Goal: Download file/media

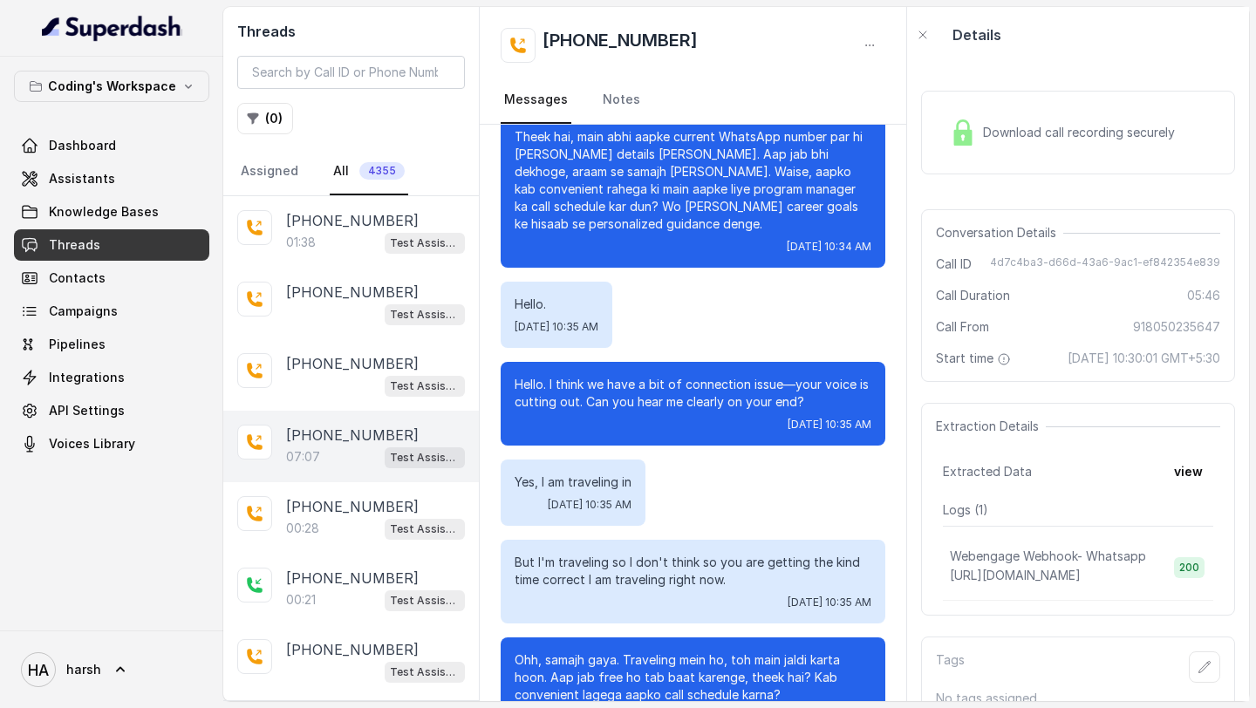
click at [335, 447] on div "07:07 Test Assistant-3" at bounding box center [375, 457] width 179 height 23
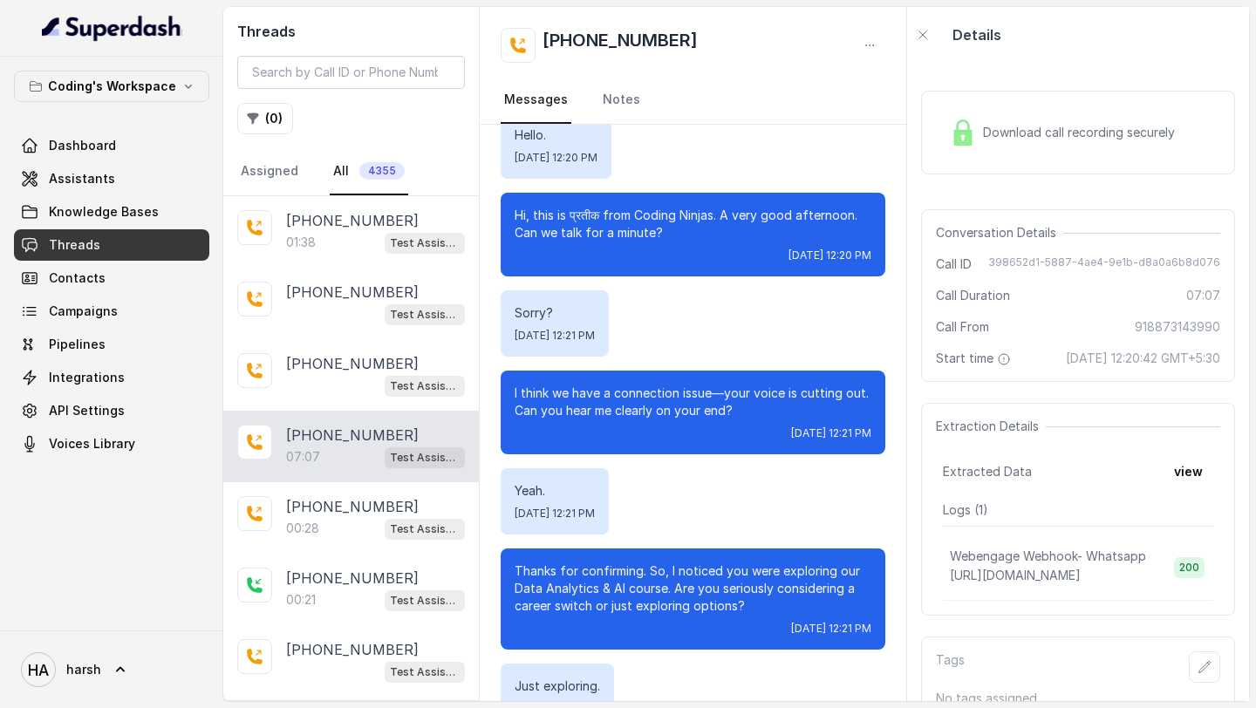
scroll to position [117, 0]
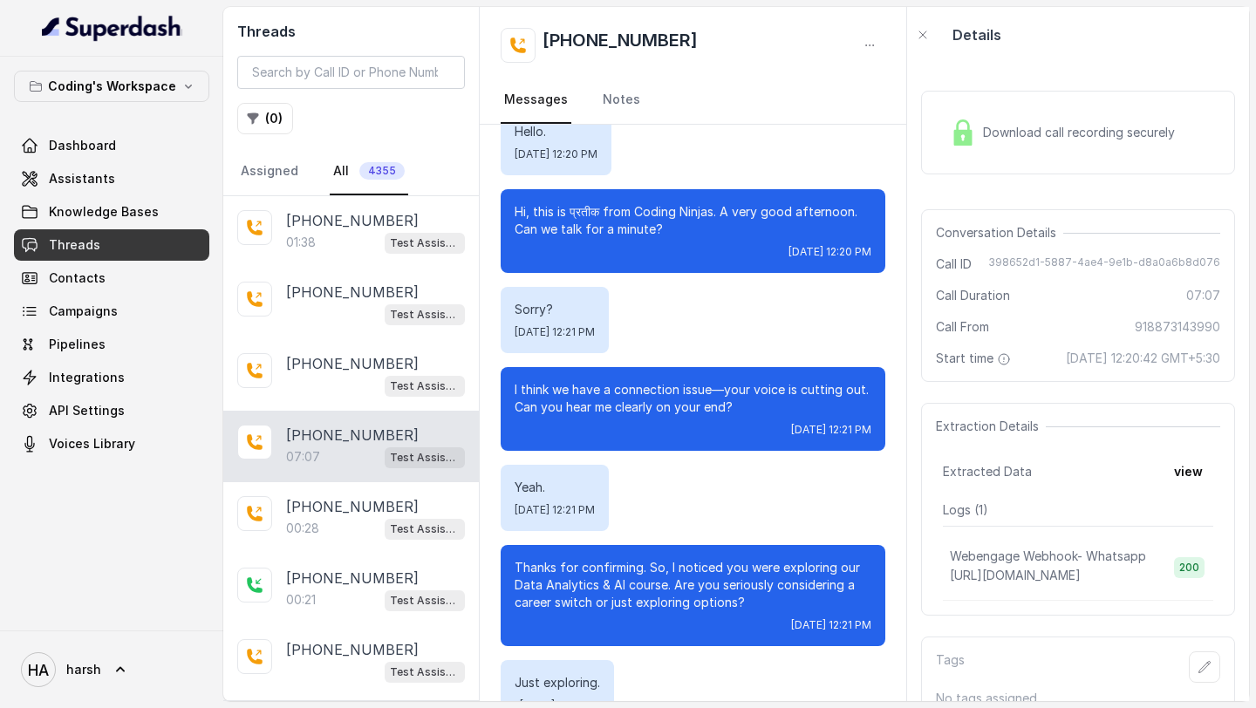
click at [1056, 111] on div "Download call recording securely" at bounding box center [1078, 133] width 314 height 84
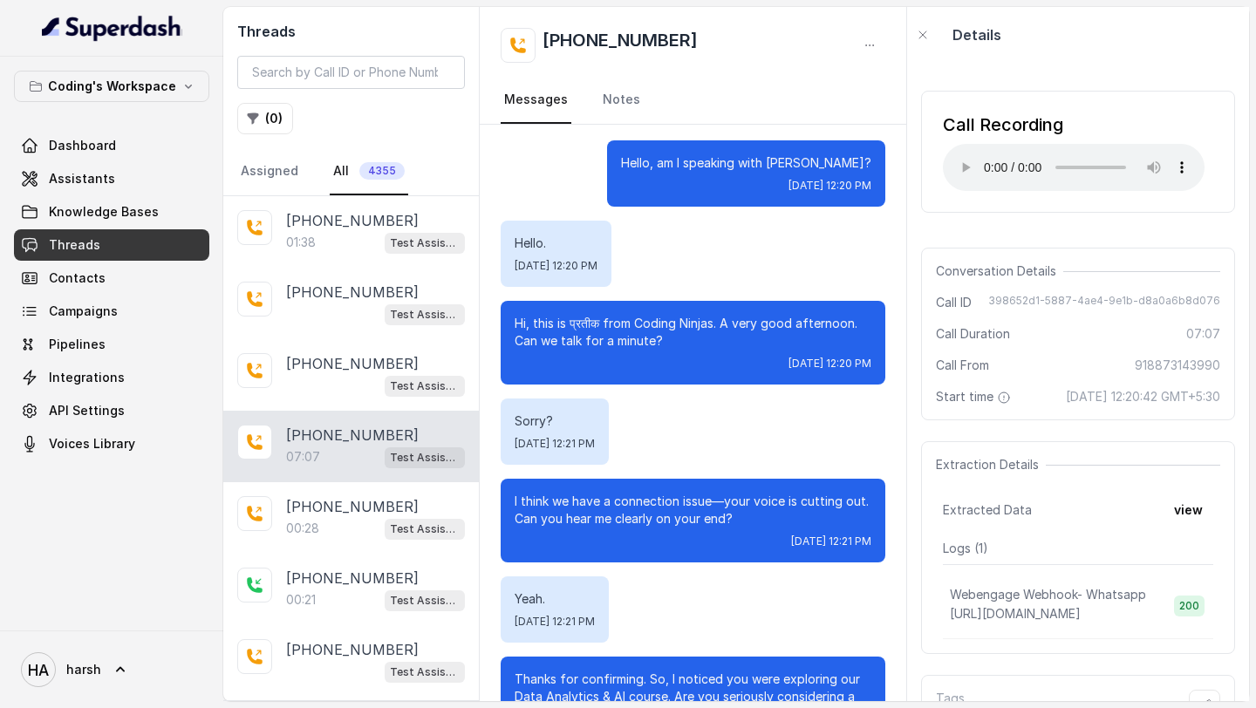
scroll to position [0, 0]
